Goal: Information Seeking & Learning: Learn about a topic

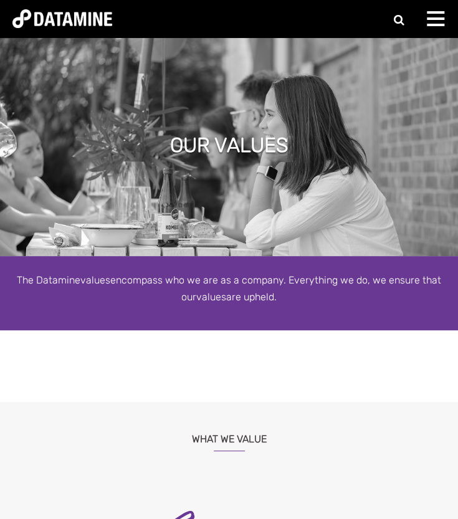
click at [440, 22] on div at bounding box center [438, 23] width 25 height 25
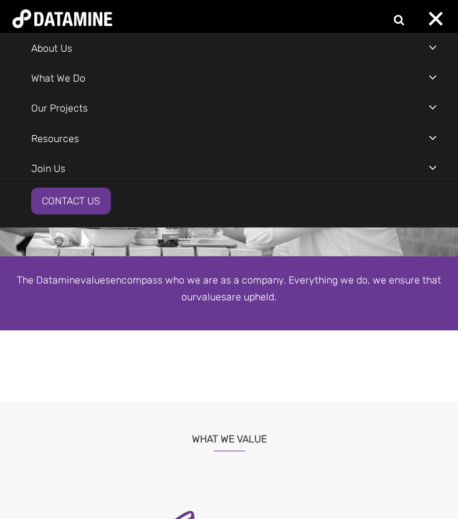
click at [432, 48] on div "Navigation Menu" at bounding box center [442, 47] width 29 height 27
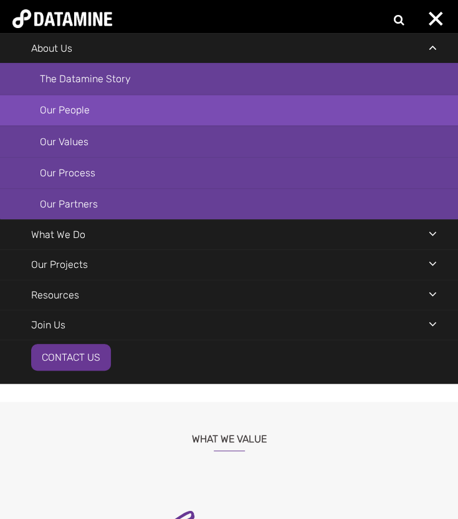
click at [80, 111] on link "Our People" at bounding box center [229, 110] width 458 height 31
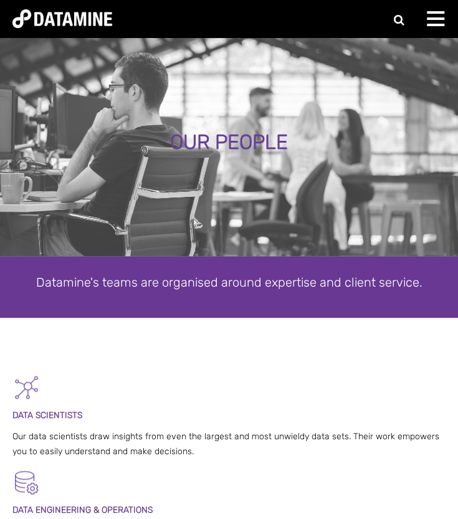
click at [441, 16] on div at bounding box center [438, 23] width 25 height 25
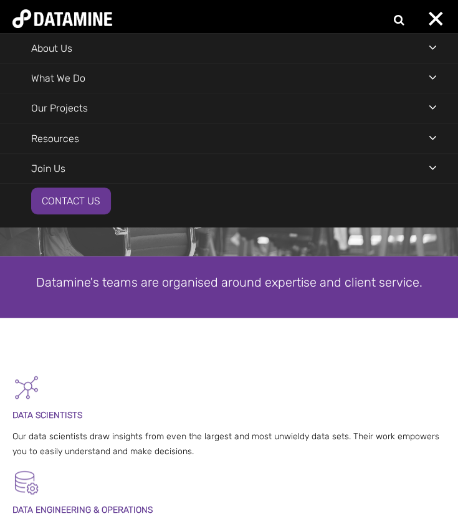
click at [432, 43] on div "Navigation Menu" at bounding box center [442, 47] width 29 height 27
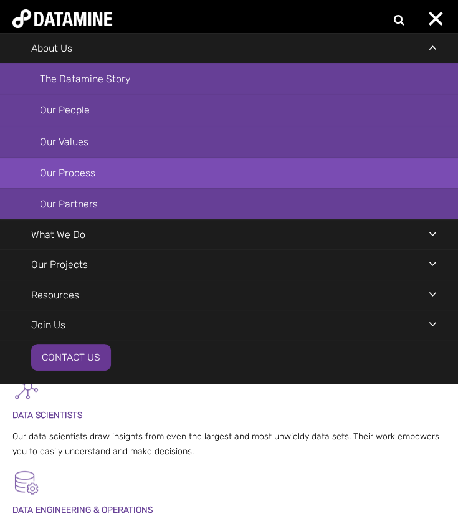
click at [179, 161] on link "Our Process" at bounding box center [229, 173] width 458 height 31
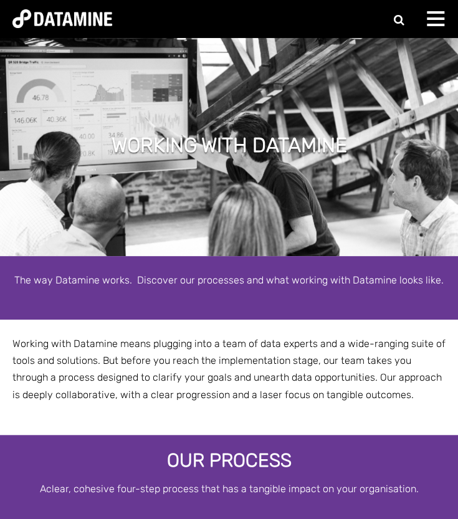
click at [436, 24] on span at bounding box center [434, 25] width 17 height 2
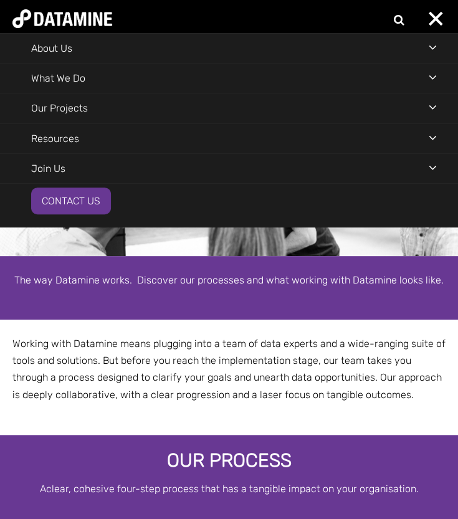
click at [436, 105] on div "Navigation Menu" at bounding box center [442, 106] width 29 height 27
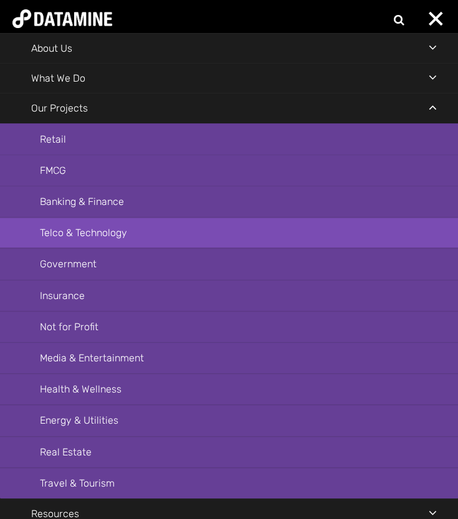
click at [252, 236] on link "Telco & Technology" at bounding box center [229, 232] width 458 height 31
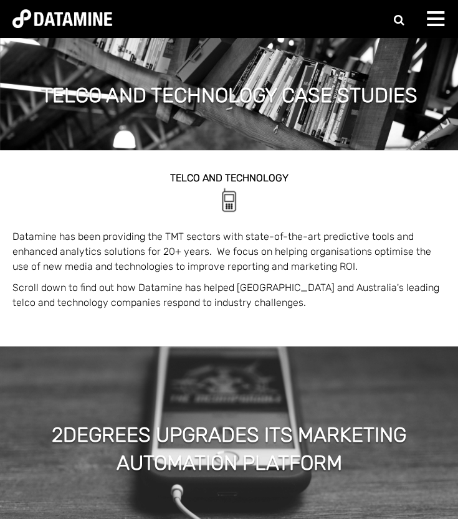
click at [433, 17] on span at bounding box center [434, 18] width 17 height 2
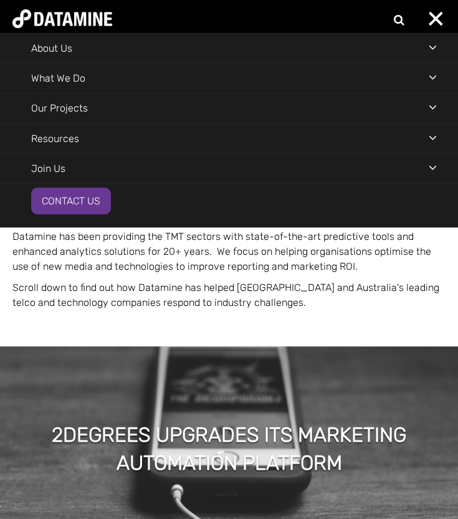
click at [435, 50] on div "Navigation Menu" at bounding box center [442, 47] width 29 height 27
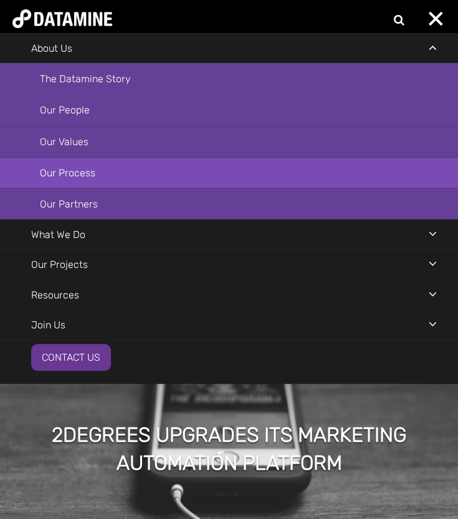
click at [311, 171] on link "Our Process" at bounding box center [229, 173] width 458 height 31
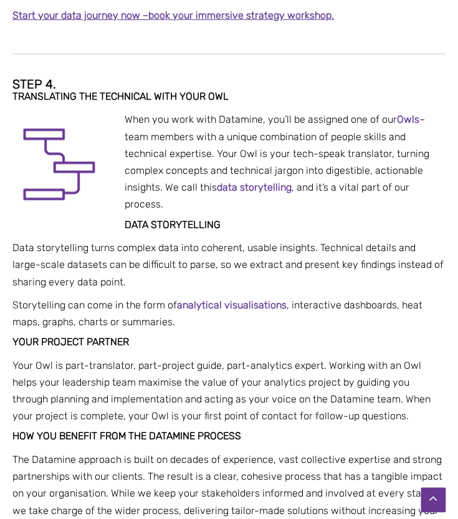
scroll to position [1449, 0]
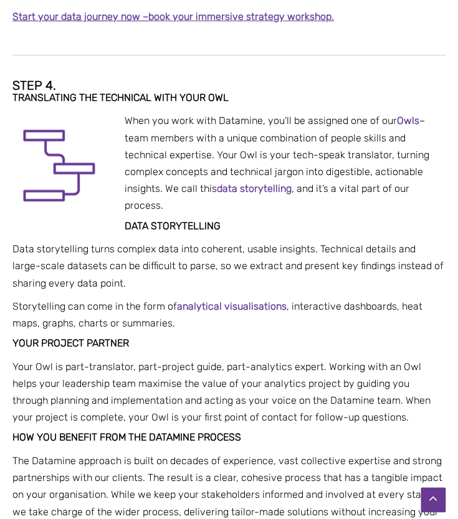
click at [410, 119] on strong "Owls" at bounding box center [408, 121] width 22 height 12
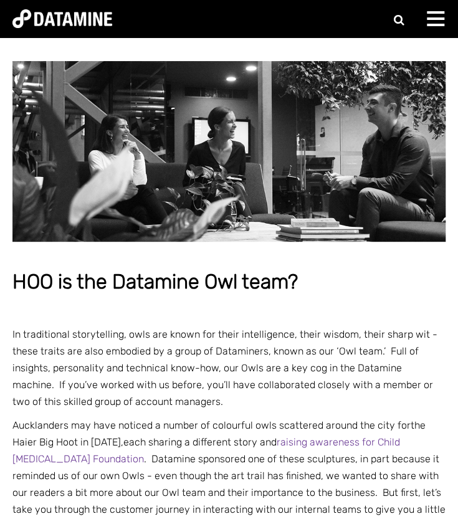
click at [435, 22] on div at bounding box center [438, 23] width 25 height 25
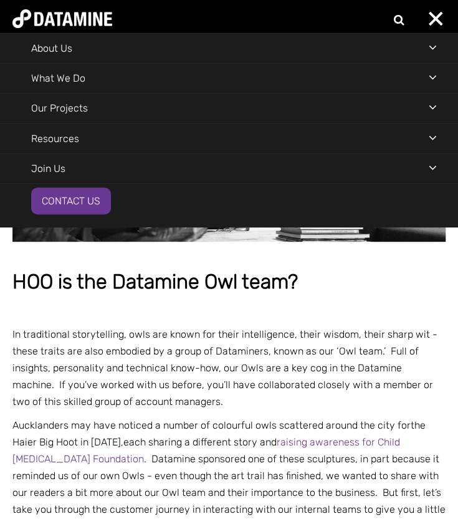
click at [431, 74] on div "Navigation Menu" at bounding box center [442, 77] width 29 height 27
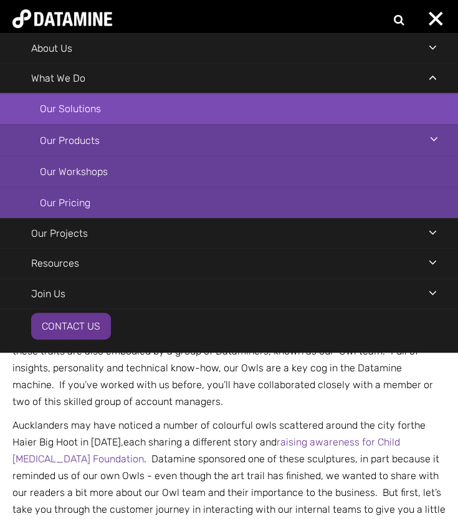
click at [263, 110] on link "Our Solutions" at bounding box center [229, 108] width 458 height 31
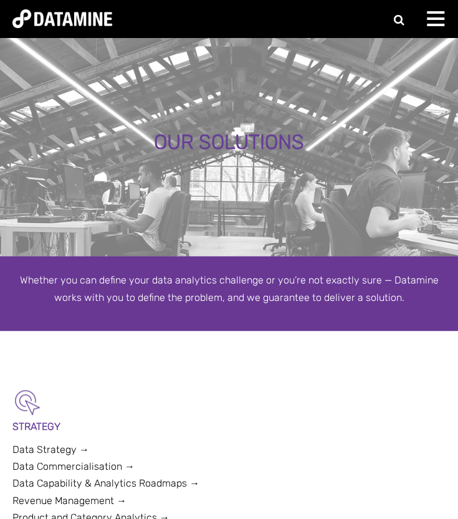
scroll to position [101, 0]
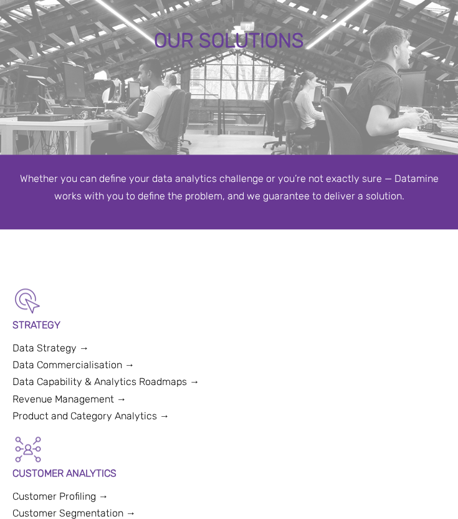
click at [63, 345] on link "Data Strategy →" at bounding box center [50, 348] width 77 height 12
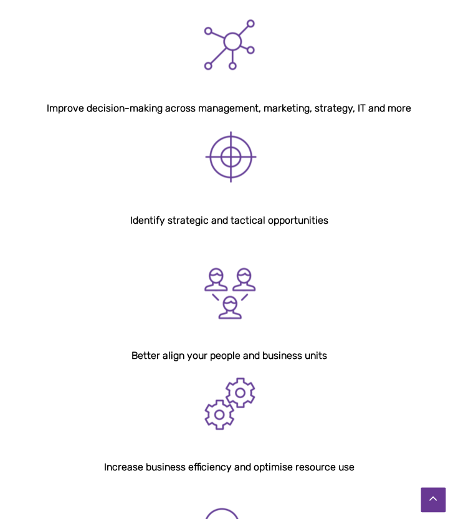
scroll to position [497, 0]
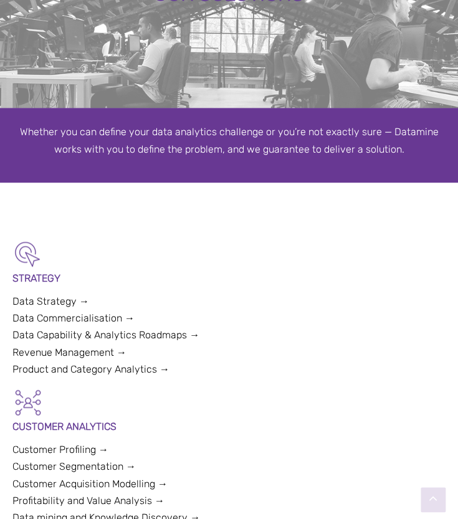
scroll to position [153, 0]
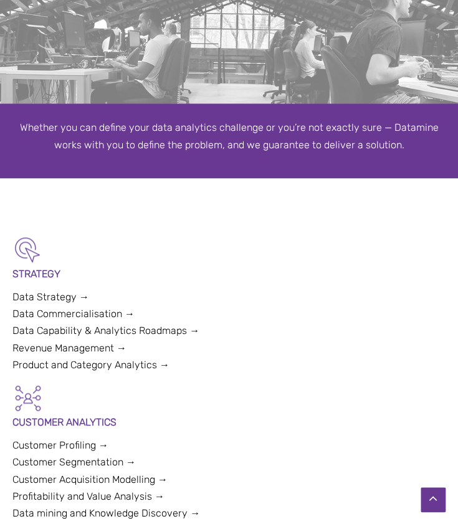
click at [117, 313] on link "Data Commercialisation →" at bounding box center [73, 314] width 122 height 12
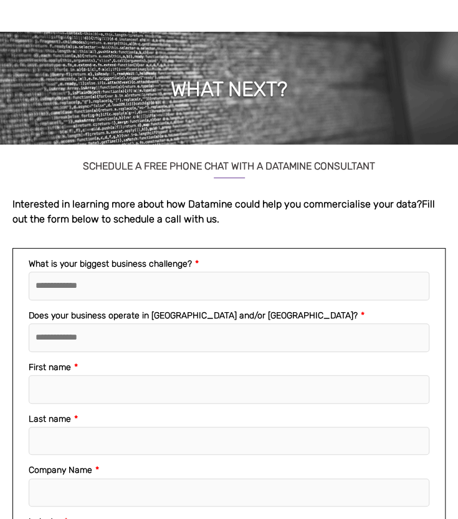
scroll to position [1307, 0]
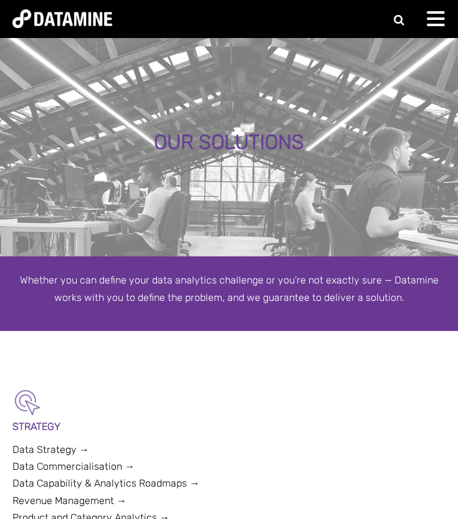
click at [437, 11] on span at bounding box center [434, 12] width 17 height 2
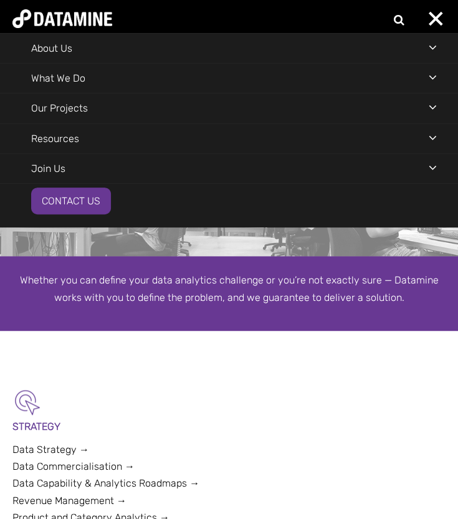
click at [437, 79] on div "Navigation Menu" at bounding box center [442, 77] width 29 height 27
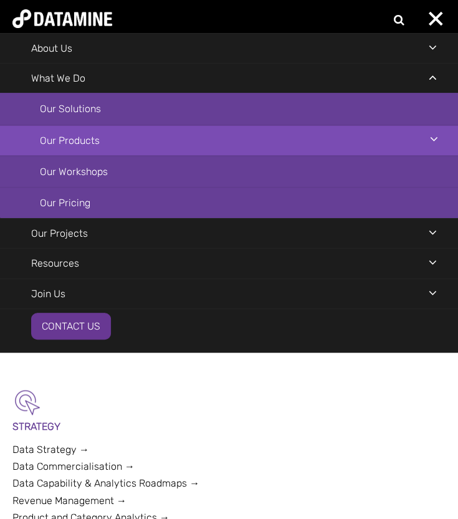
click at [289, 146] on link "Our Products" at bounding box center [229, 140] width 458 height 31
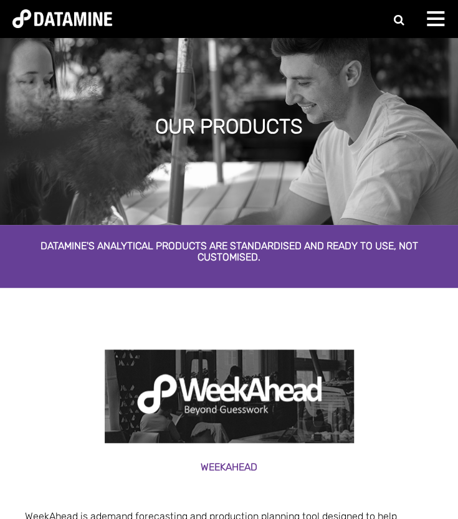
click at [437, 28] on div at bounding box center [438, 23] width 25 height 25
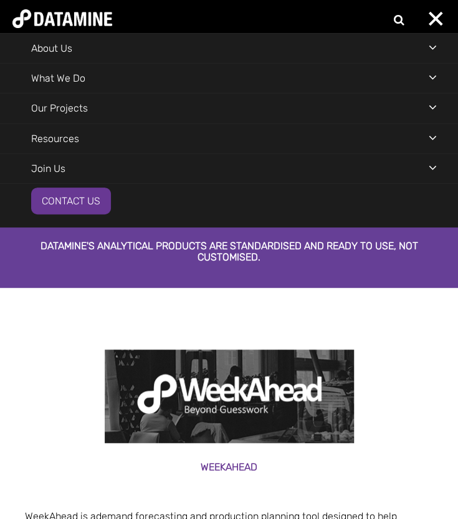
click at [433, 109] on div "Navigation Menu" at bounding box center [442, 106] width 29 height 27
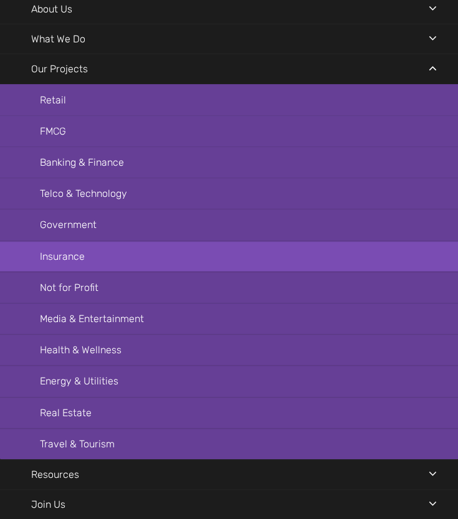
scroll to position [42, 0]
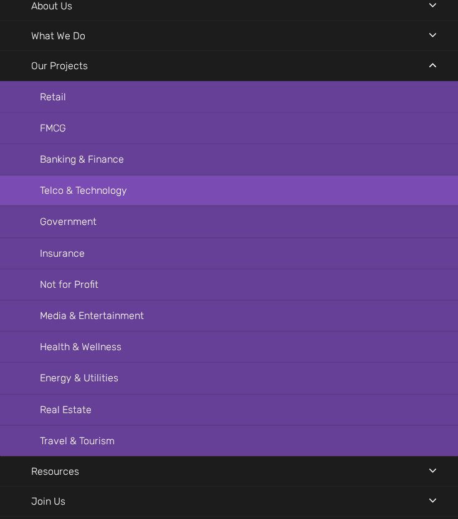
click at [271, 177] on link "Telco & Technology" at bounding box center [229, 190] width 458 height 31
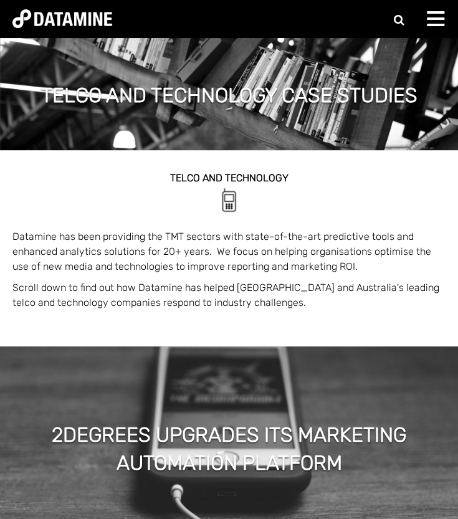
click at [443, 16] on div at bounding box center [438, 23] width 25 height 25
